Goal: Transaction & Acquisition: Purchase product/service

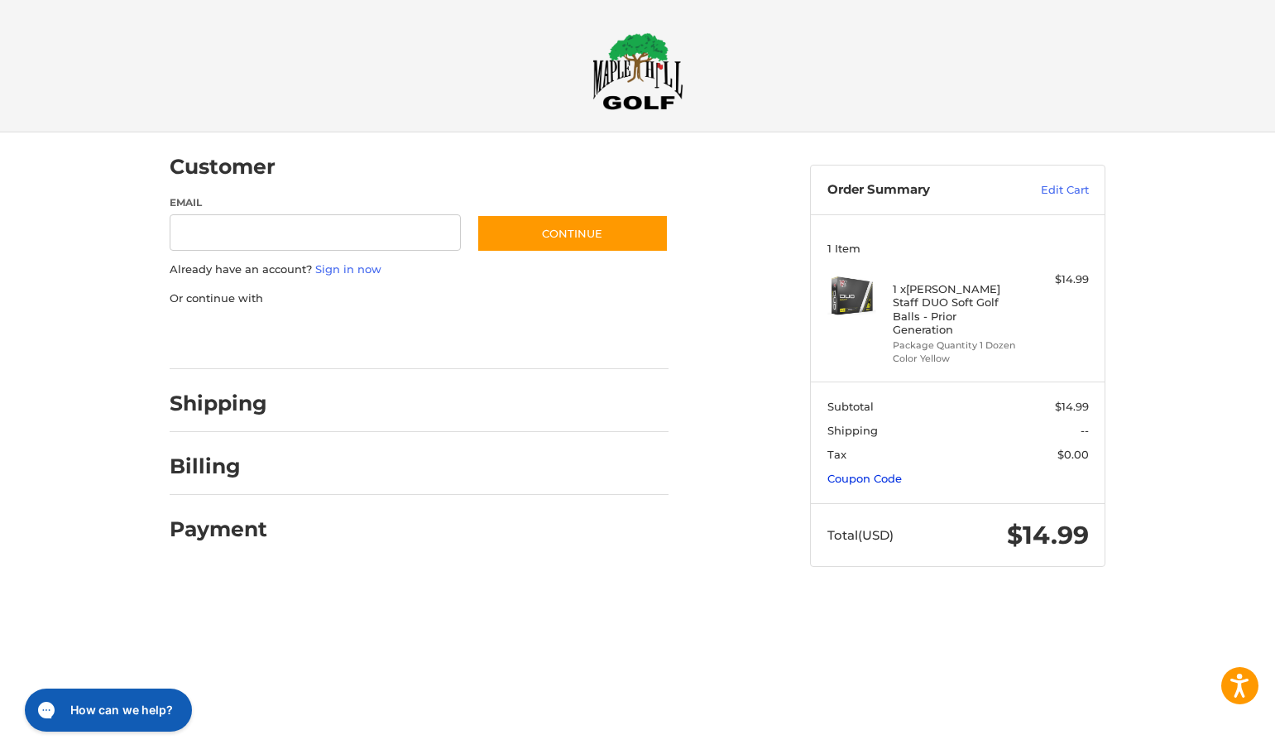
click at [868, 472] on link "Coupon Code" at bounding box center [864, 478] width 74 height 13
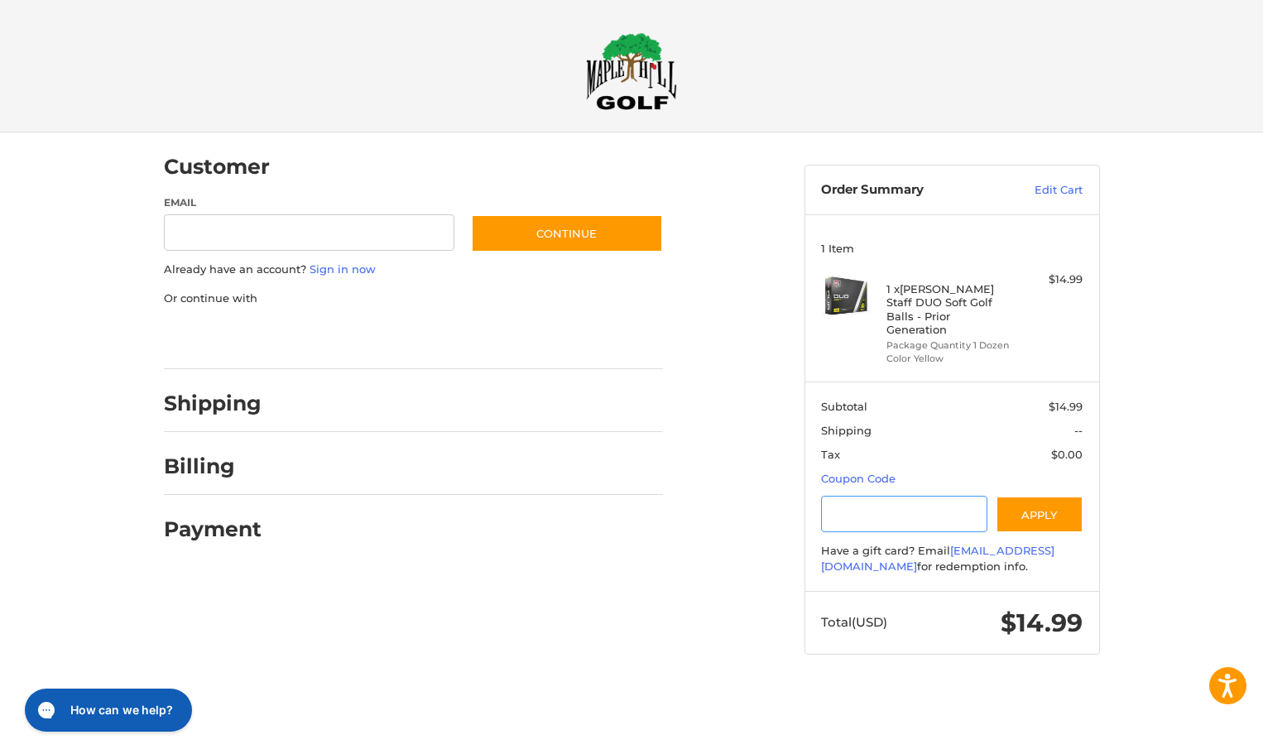
click at [945, 500] on input "Gift Certificate or Coupon Code" at bounding box center [904, 514] width 166 height 37
paste input "*********"
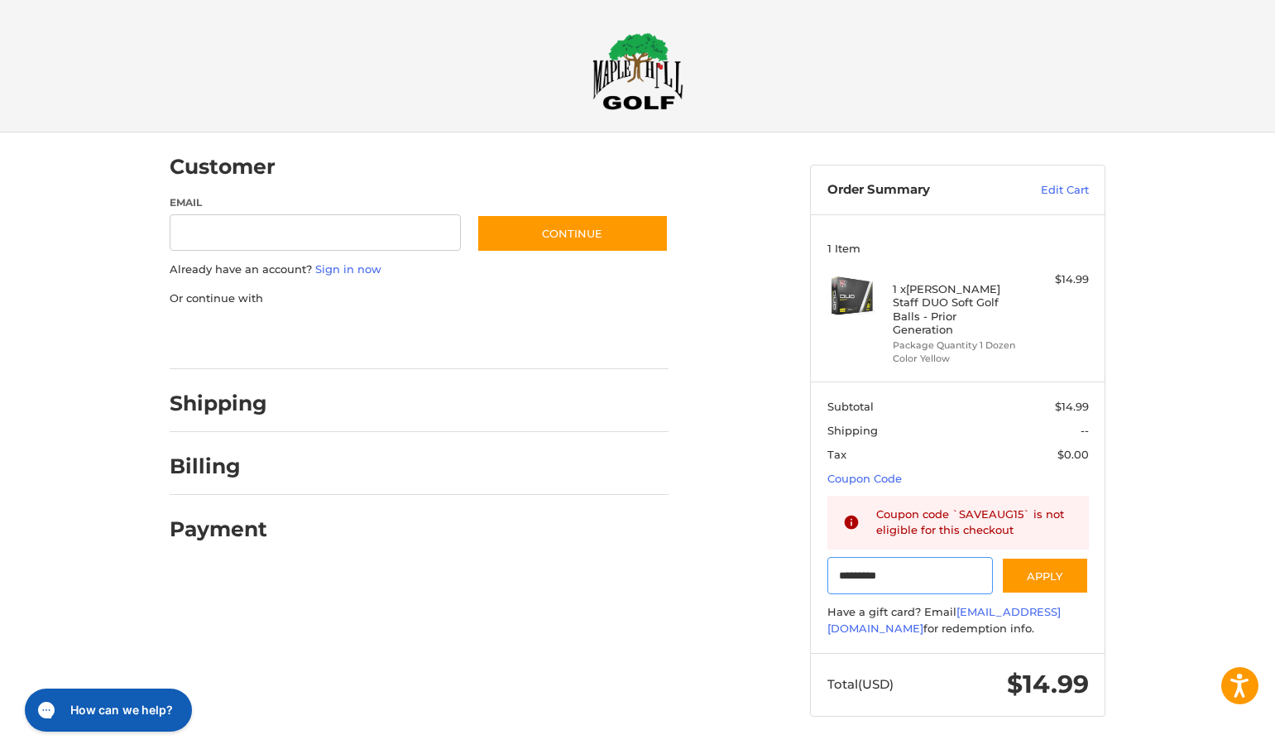
type input "*********"
